Goal: Information Seeking & Learning: Find specific fact

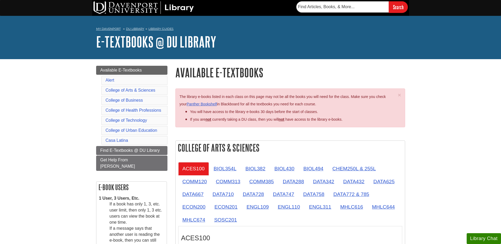
click at [284, 160] on div "ACES100 BIOL354L BIOL382 BIOL430 BIOL494 CHEM250L & 255L COMM120 COMM313 COMM38…" at bounding box center [290, 235] width 229 height 151
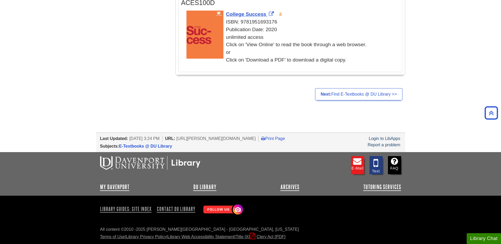
scroll to position [1065, 0]
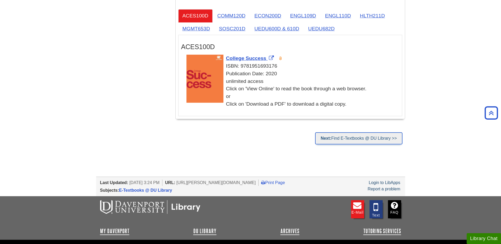
click at [379, 140] on link "Next: Find E-Textbooks @ DU Library >>" at bounding box center [358, 138] width 87 height 12
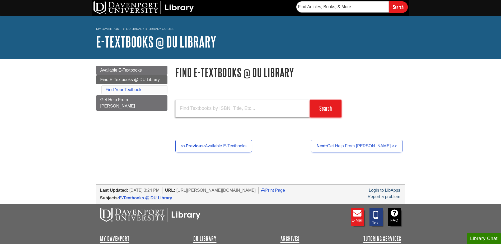
click at [234, 117] on input "text" at bounding box center [242, 108] width 135 height 17
click at [324, 105] on input "Search" at bounding box center [326, 108] width 32 height 17
click at [215, 112] on input "stat220" at bounding box center [242, 108] width 135 height 17
type input "s"
type input "mktg212"
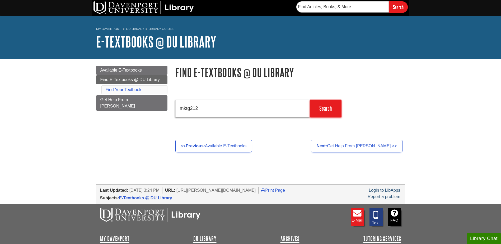
click at [310, 100] on input "Search" at bounding box center [326, 108] width 32 height 17
